Goal: Information Seeking & Learning: Learn about a topic

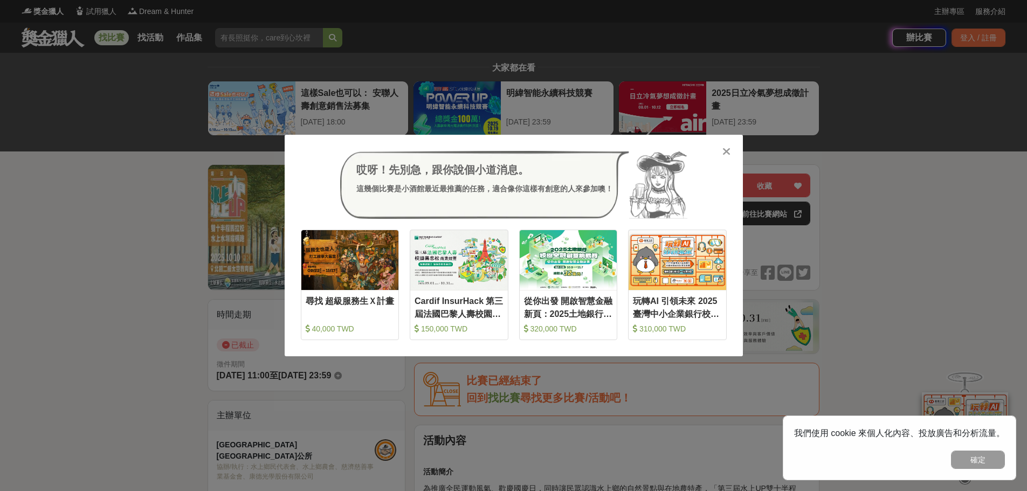
click at [728, 149] on icon at bounding box center [726, 151] width 8 height 11
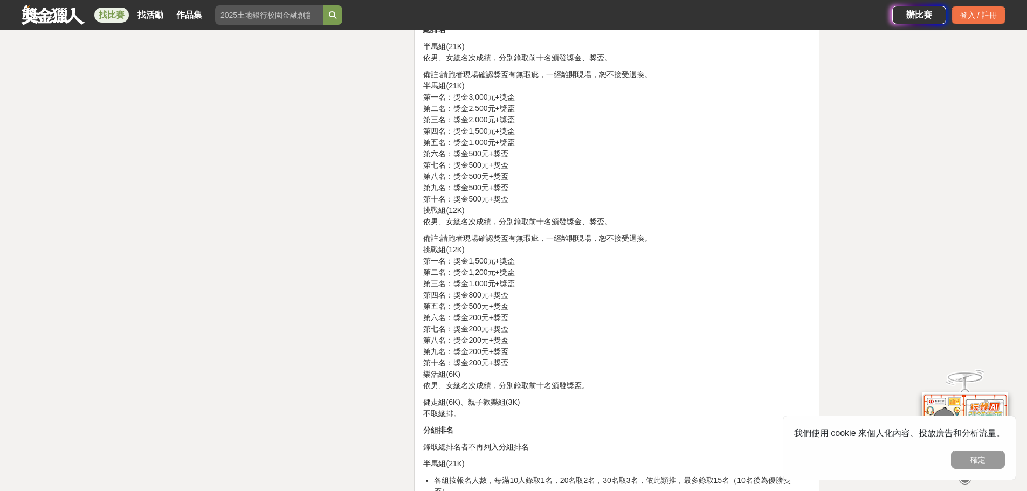
scroll to position [1995, 0]
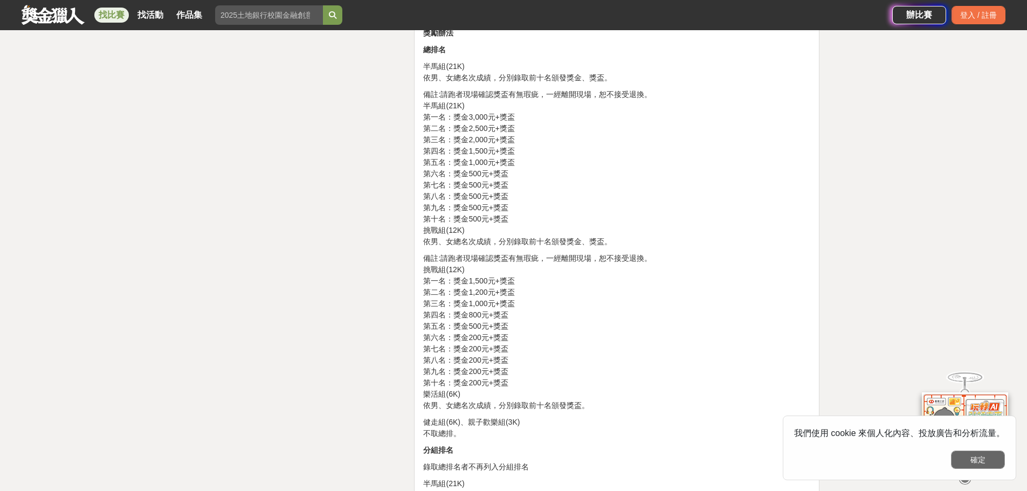
click at [988, 463] on button "確定" at bounding box center [978, 460] width 54 height 18
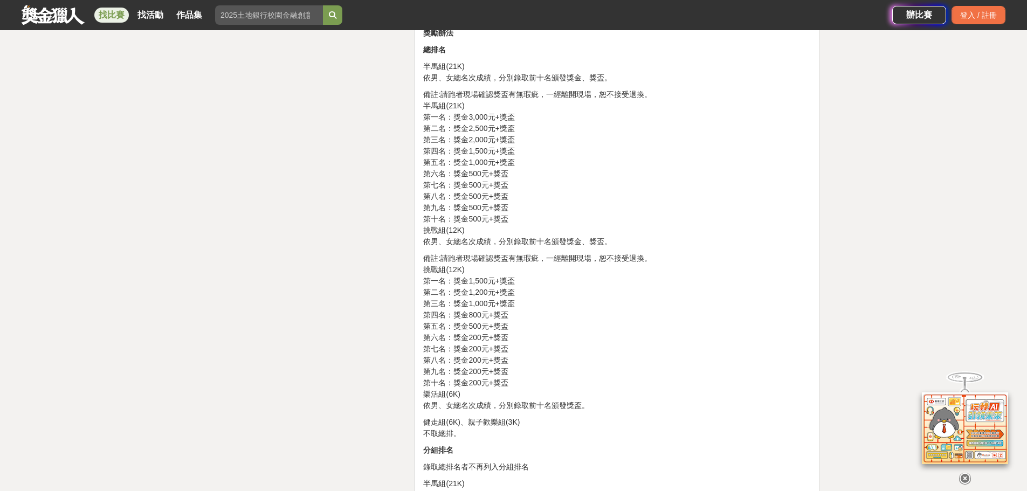
scroll to position [2078, 0]
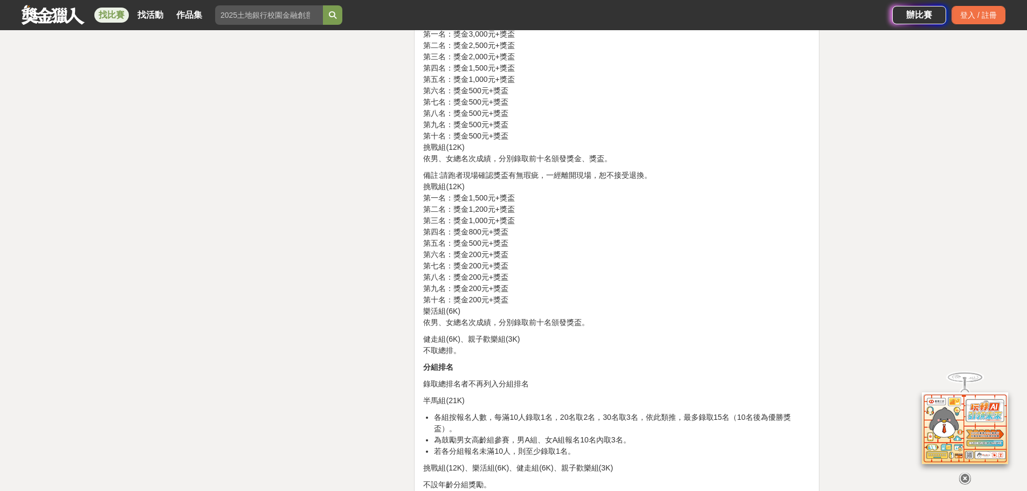
click at [436, 245] on p "備註:請跑者現場確認獎盃有無瑕疵，一經離開現場，恕不接受退換。 挑戰組(12K) 第一名：獎金1,500元+獎盃 第二名：獎金1,200元+獎盃 第三名：獎金…" at bounding box center [616, 249] width 387 height 159
drag, startPoint x: 435, startPoint y: 245, endPoint x: 494, endPoint y: 287, distance: 73.0
click at [494, 287] on p "備註:請跑者現場確認獎盃有無瑕疵，一經離開現場，恕不接受退換。 挑戰組(12K) 第一名：獎金1,500元+獎盃 第二名：獎金1,200元+獎盃 第三名：獎金…" at bounding box center [616, 249] width 387 height 159
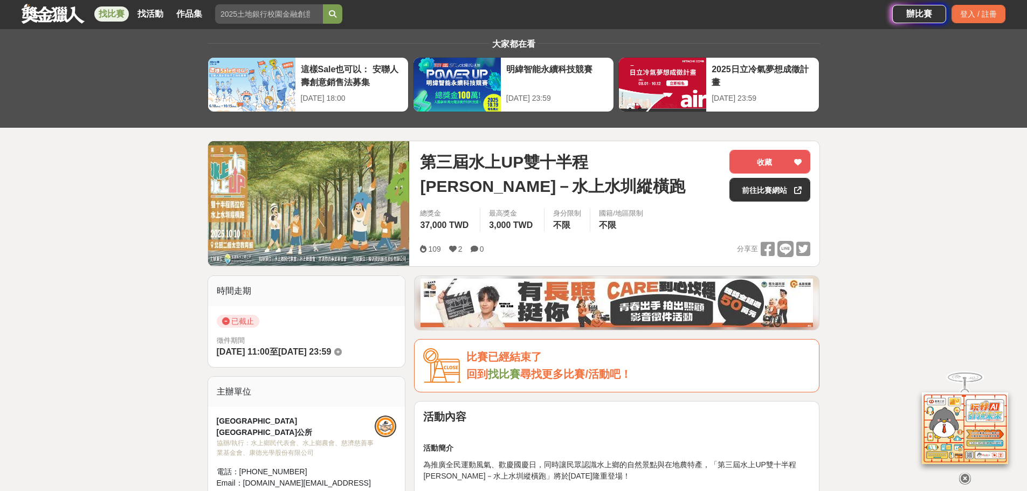
scroll to position [0, 0]
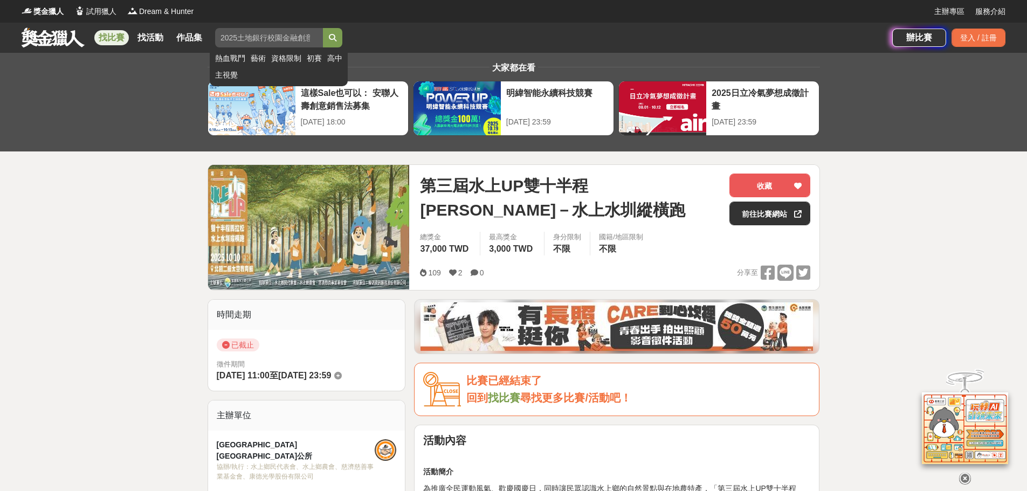
click at [278, 39] on input "search" at bounding box center [269, 37] width 108 height 19
paste input "水上水圳縱橫跑"
type input "水上水圳縱橫跑"
click at [341, 33] on button "submit" at bounding box center [332, 37] width 19 height 19
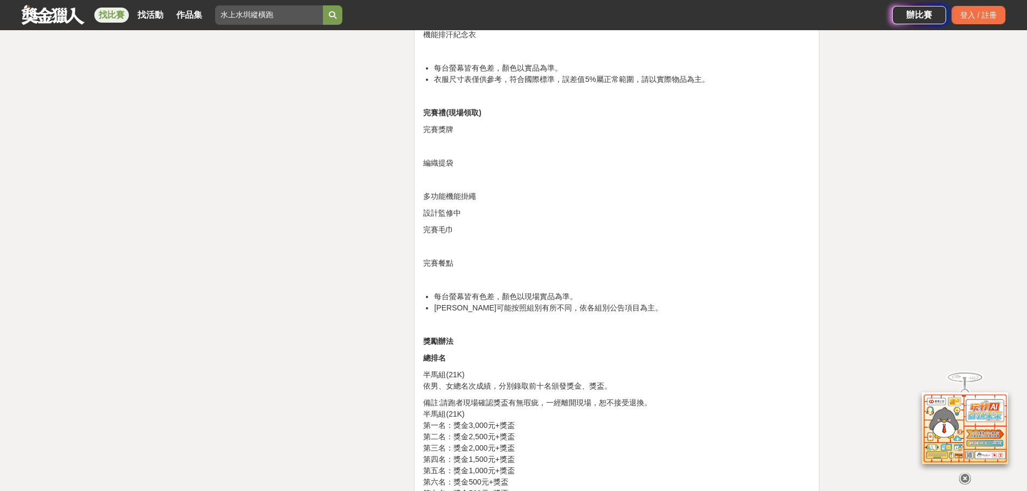
scroll to position [1199, 0]
